Goal: Find specific page/section: Find specific page/section

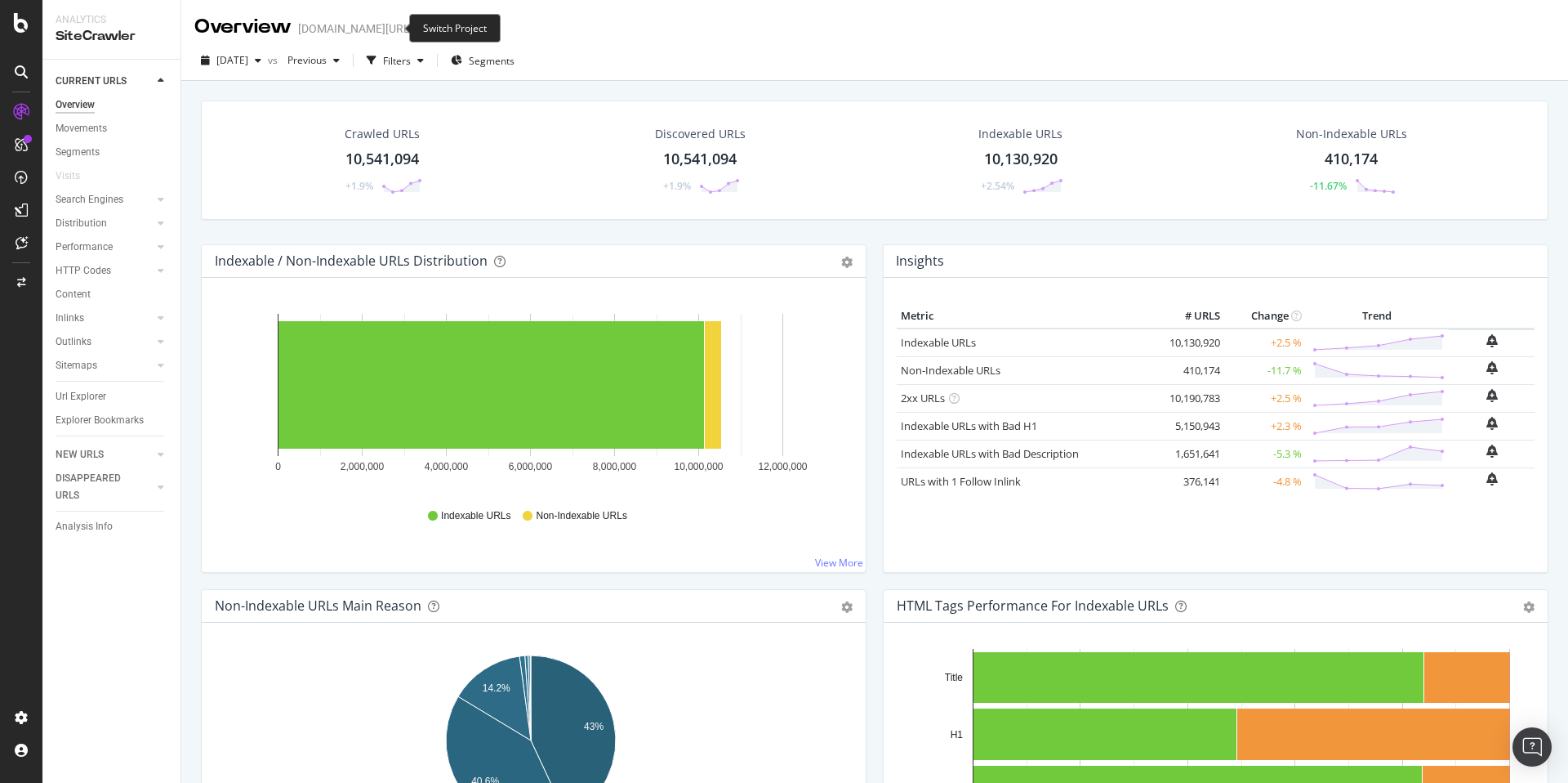
click at [420, 26] on icon "arrow-right-arrow-left" at bounding box center [425, 28] width 10 height 11
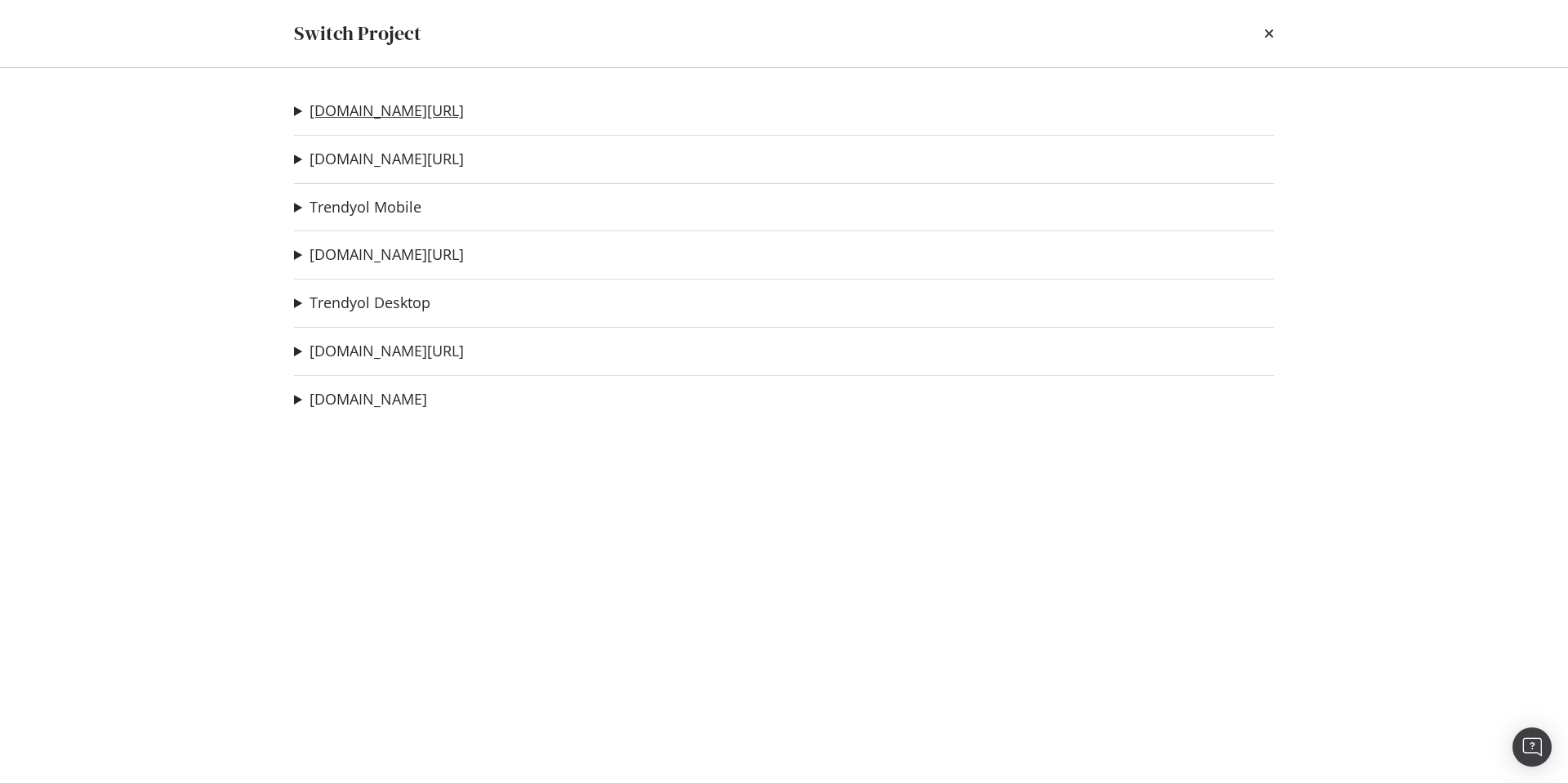
click at [376, 105] on link "[DOMAIN_NAME][URL]" at bounding box center [386, 111] width 155 height 17
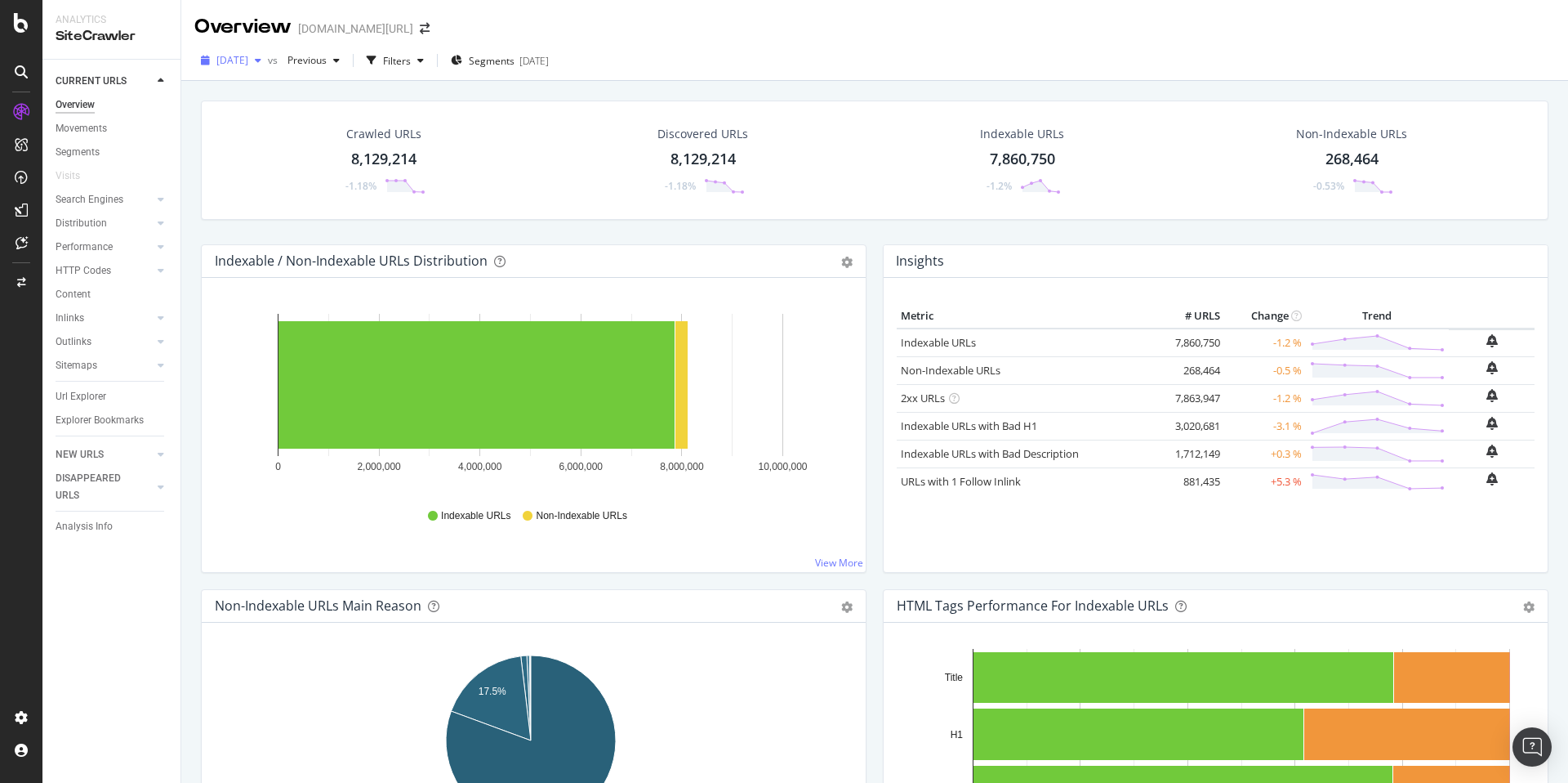
click at [248, 57] on span "[DATE]" at bounding box center [232, 60] width 32 height 14
